Goal: Use online tool/utility: Use online tool/utility

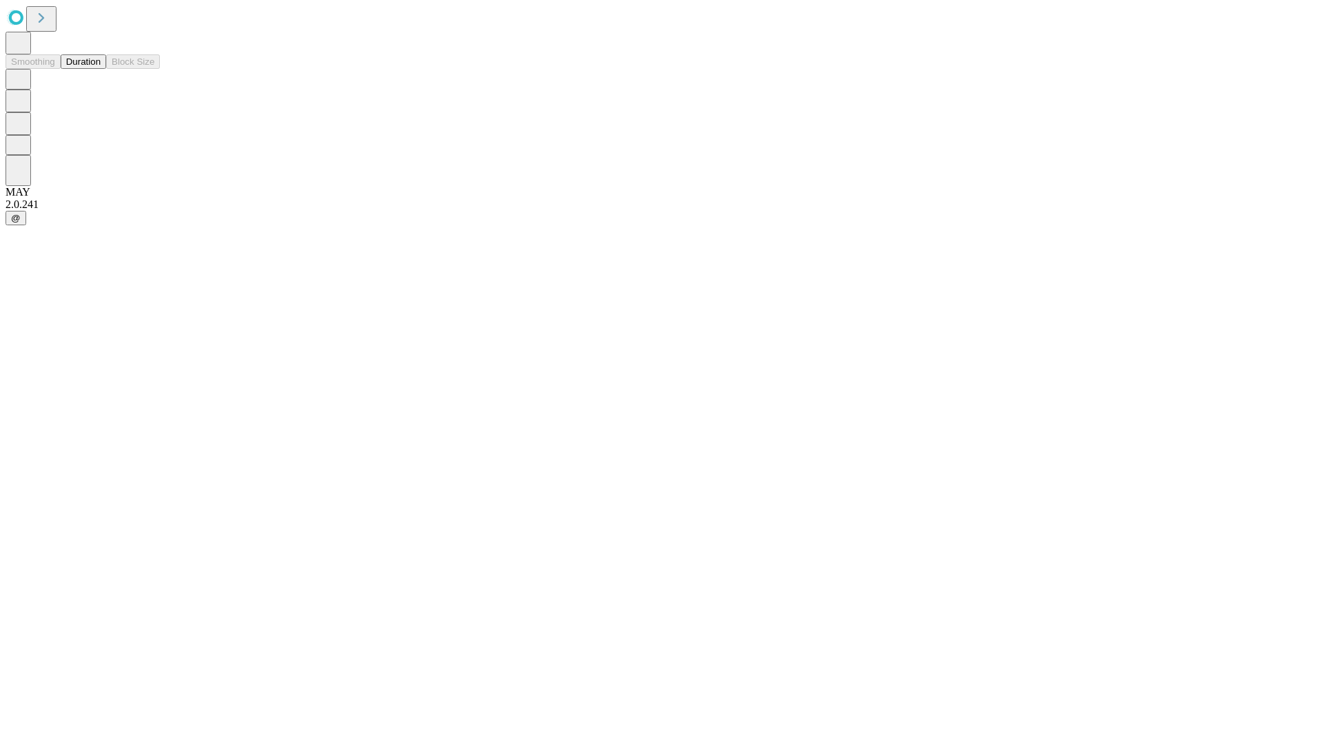
click at [101, 69] on button "Duration" at bounding box center [83, 61] width 45 height 14
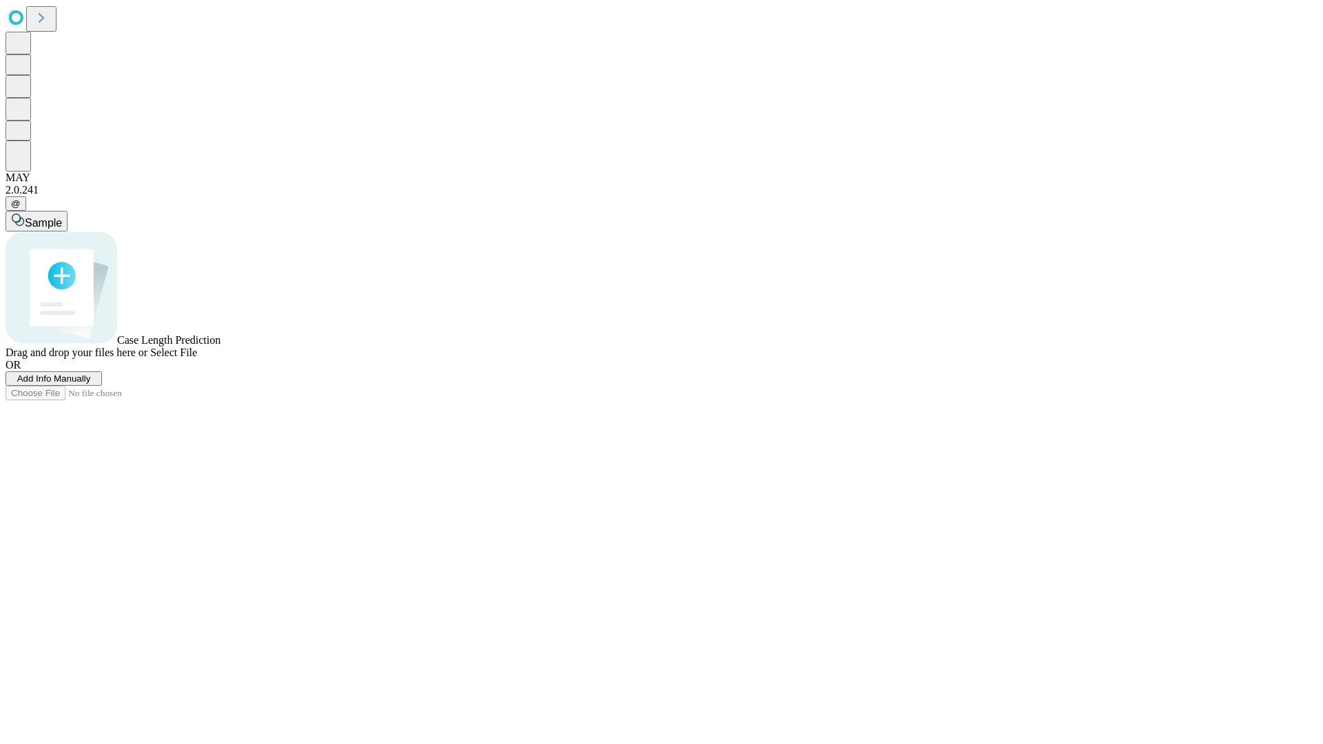
click at [197, 358] on span "Select File" at bounding box center [173, 352] width 47 height 12
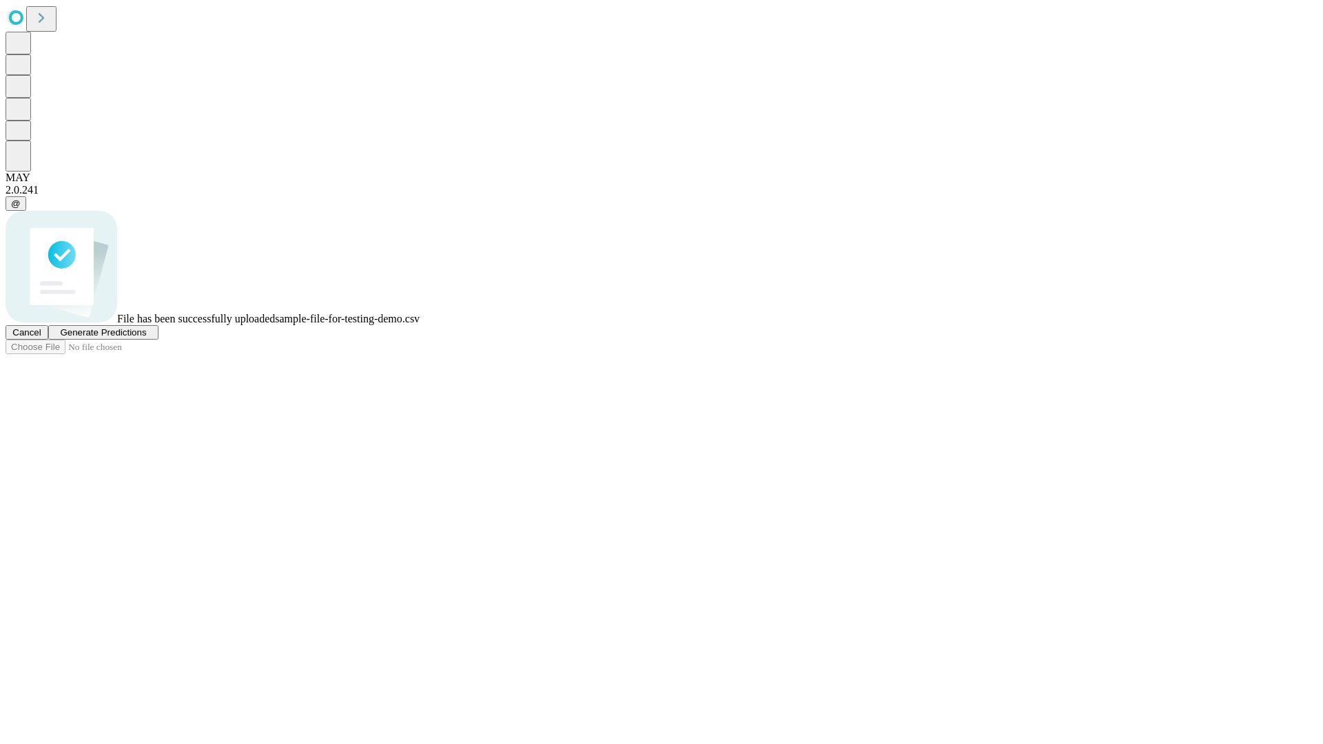
click at [146, 338] on span "Generate Predictions" at bounding box center [103, 332] width 86 height 10
